Goal: Information Seeking & Learning: Find specific fact

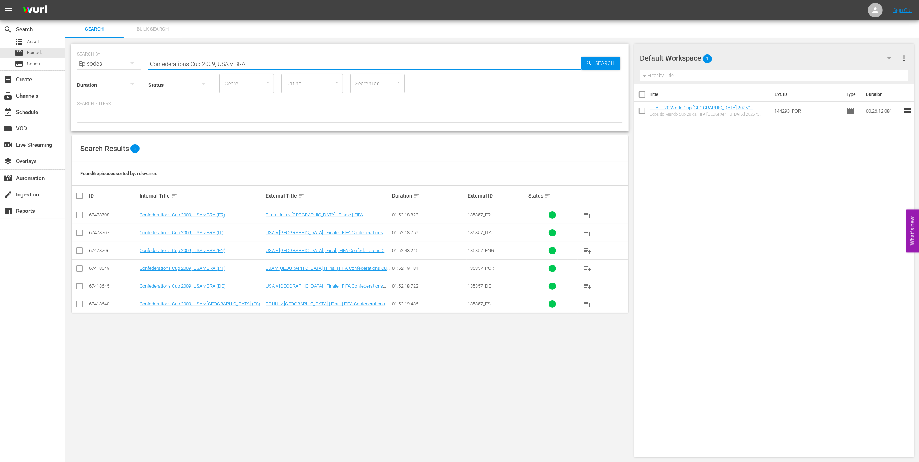
drag, startPoint x: 264, startPoint y: 62, endPoint x: 137, endPoint y: 60, distance: 126.8
click at [120, 60] on div "SEARCH BY Search By Episodes Search ID, Title, Description, Keywords, or Catego…" at bounding box center [350, 60] width 546 height 26
paste input "USA v [GEOGRAPHIC_DATA] | Group Matches | 1994 FIFA World Cup [GEOGRAPHIC_DATA]…"
click at [392, 58] on input "USA v [GEOGRAPHIC_DATA] | Group Matches | 1994 FIFA World Cup [GEOGRAPHIC_DATA]…" at bounding box center [364, 63] width 433 height 17
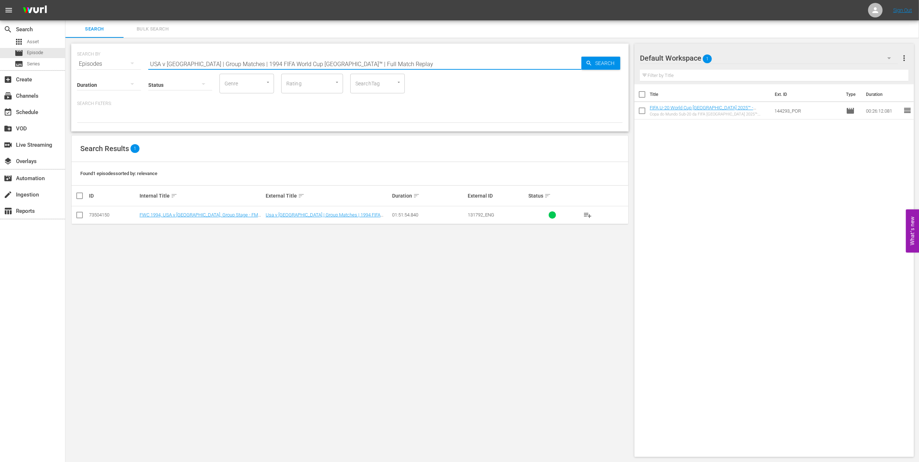
drag, startPoint x: 105, startPoint y: 62, endPoint x: 122, endPoint y: 61, distance: 17.1
click at [96, 62] on div "SEARCH BY Search By Episodes Search ID, Title, Description, Keywords, or Catego…" at bounding box center [350, 60] width 546 height 26
paste input "FWC 1966 - Final - [GEOGRAPHIC_DATA] v [GEOGRAPHIC_DATA]"
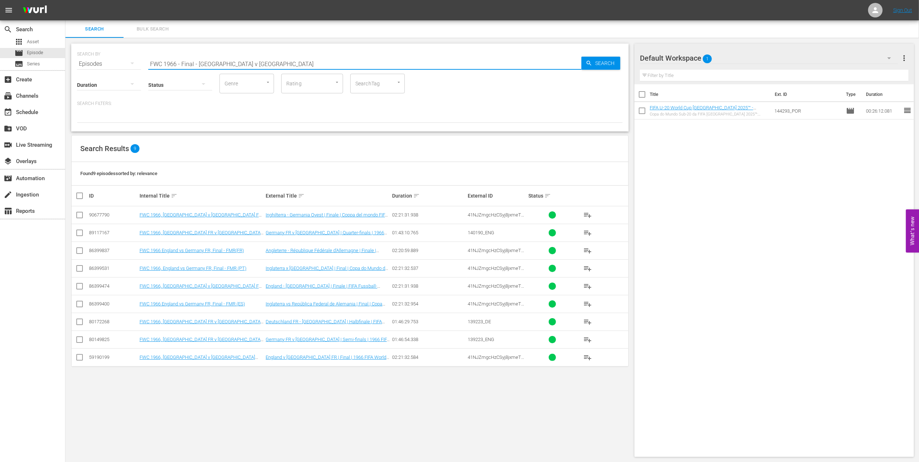
drag, startPoint x: 262, startPoint y: 65, endPoint x: 74, endPoint y: 64, distance: 187.1
click at [74, 64] on div "SEARCH BY Search By Episodes Search ID, Title, Description, Keywords, or Catego…" at bounding box center [349, 88] width 557 height 88
paste input "1986 Official Film - Hero"
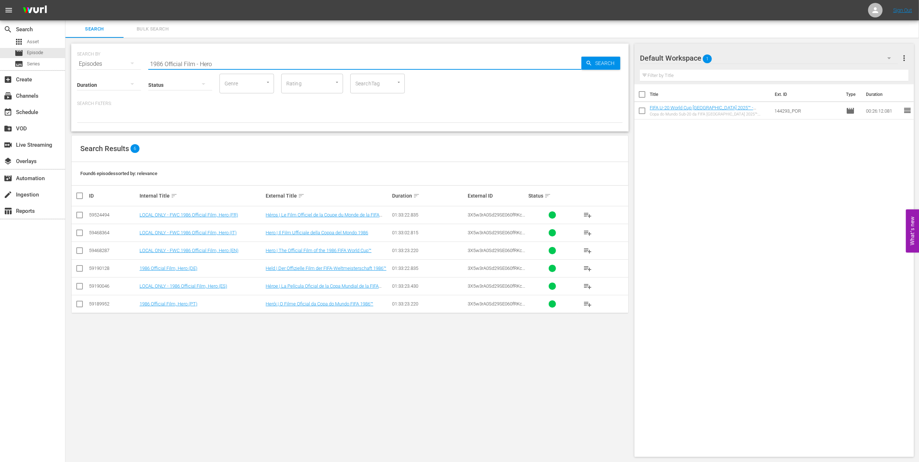
drag, startPoint x: 158, startPoint y: 63, endPoint x: 97, endPoint y: 63, distance: 60.3
click at [94, 63] on div "SEARCH BY Search By Episodes Search ID, Title, Description, Keywords, or Catego…" at bounding box center [350, 60] width 546 height 26
paste input "FWC 1986 - Final - [GEOGRAPHIC_DATA] v [GEOGRAPHIC_DATA]"
drag, startPoint x: 269, startPoint y: 62, endPoint x: 104, endPoint y: 62, distance: 165.7
click at [104, 62] on div "SEARCH BY Search By Episodes Search ID, Title, Description, Keywords, or Catego…" at bounding box center [350, 60] width 546 height 26
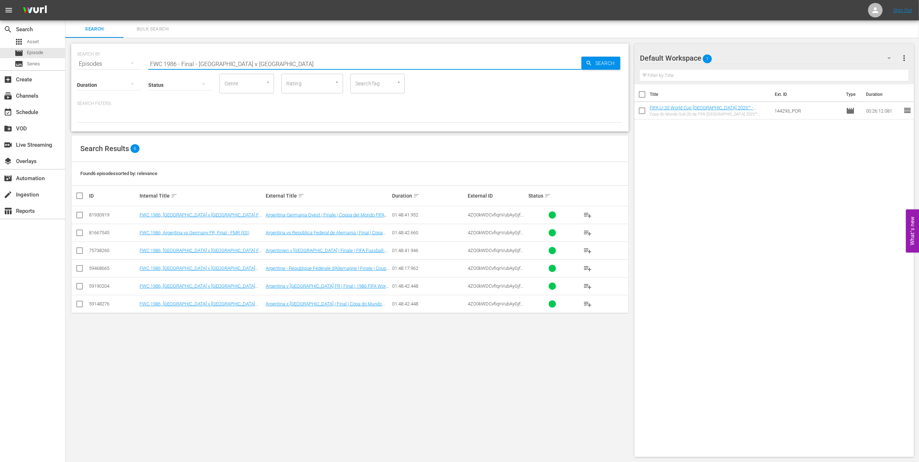
paste input "2014 - Final - [GEOGRAPHIC_DATA] v [GEOGRAPHIC_DATA]"
type input "FWC 2014 - Final - [GEOGRAPHIC_DATA] v [GEOGRAPHIC_DATA]"
